Goal: Task Accomplishment & Management: Manage account settings

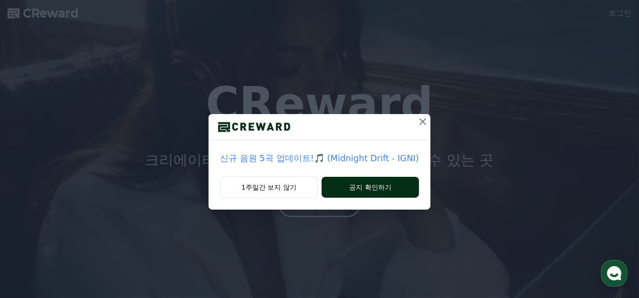
click at [372, 188] on button "공지 확인하기" at bounding box center [370, 187] width 97 height 21
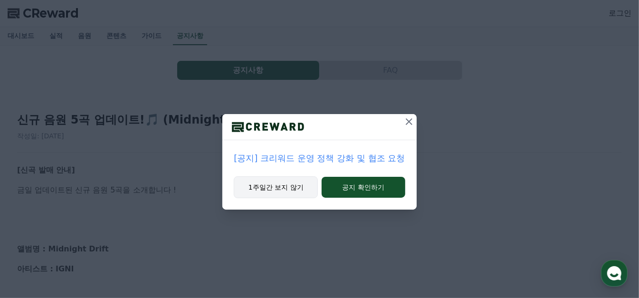
click at [293, 188] on button "1주일간 보지 않기" at bounding box center [276, 187] width 84 height 22
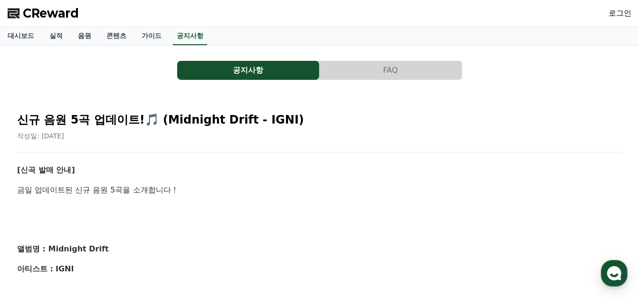
click at [625, 10] on link "로그인" at bounding box center [620, 13] width 23 height 11
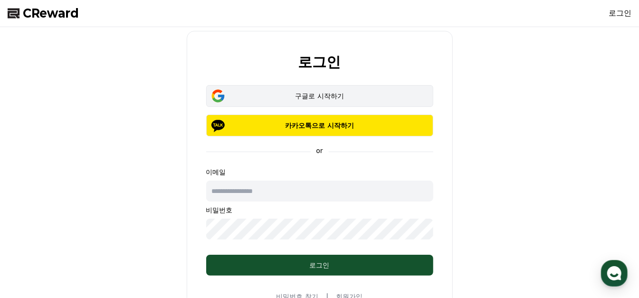
click at [319, 98] on div "구글로 시작하기" at bounding box center [320, 96] width 200 height 10
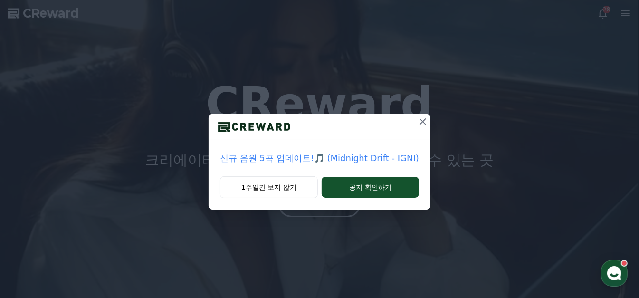
click at [425, 124] on icon at bounding box center [422, 121] width 11 height 11
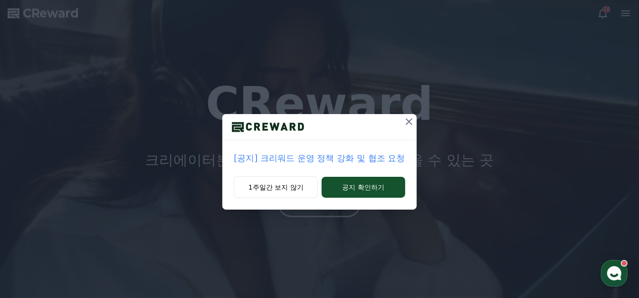
click at [410, 119] on icon at bounding box center [408, 121] width 11 height 11
